Goal: Task Accomplishment & Management: Manage account settings

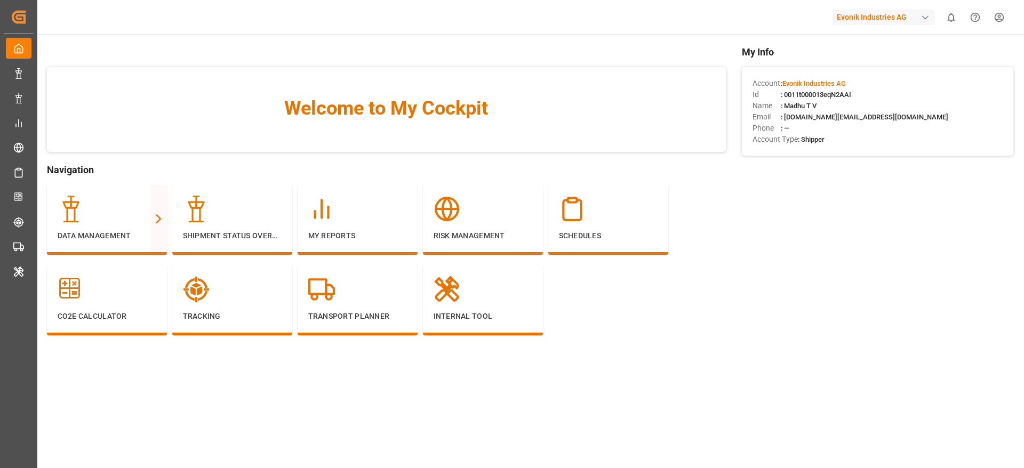
click at [851, 19] on div "Evonik Industries AG" at bounding box center [884, 17] width 102 height 15
type input "step"
click at [869, 69] on span "Stepan" at bounding box center [849, 67] width 42 height 11
